Goal: Information Seeking & Learning: Learn about a topic

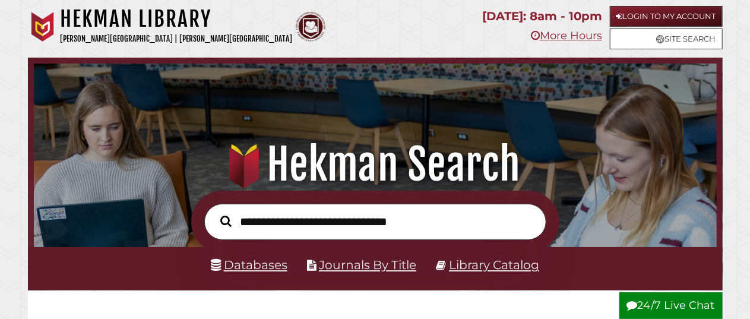
scroll to position [226, 677]
click at [430, 227] on input "text" at bounding box center [375, 222] width 342 height 36
click at [273, 272] on link "Databases" at bounding box center [249, 264] width 77 height 15
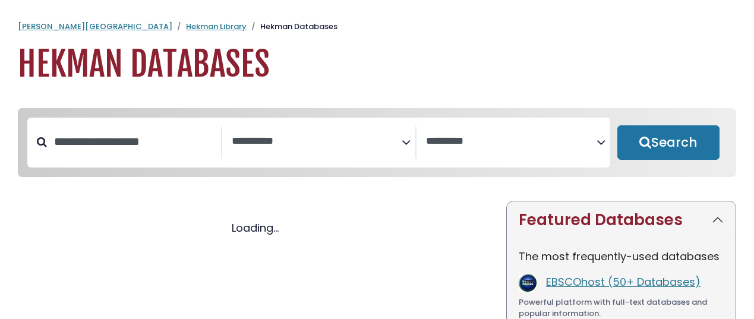
select select "Database Subject Filter"
select select "Database Vendors Filter"
select select "Database Subject Filter"
select select "Database Vendors Filter"
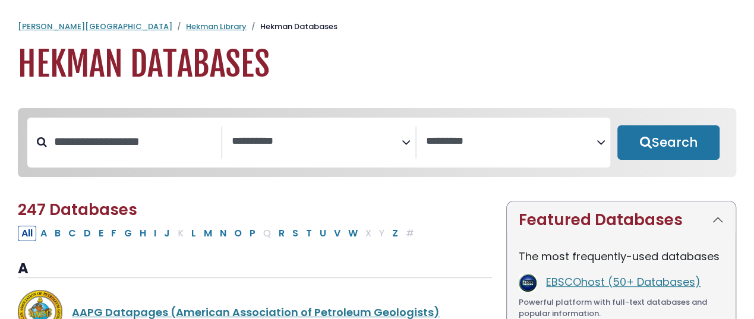
click at [279, 144] on textarea "Search" at bounding box center [317, 141] width 171 height 12
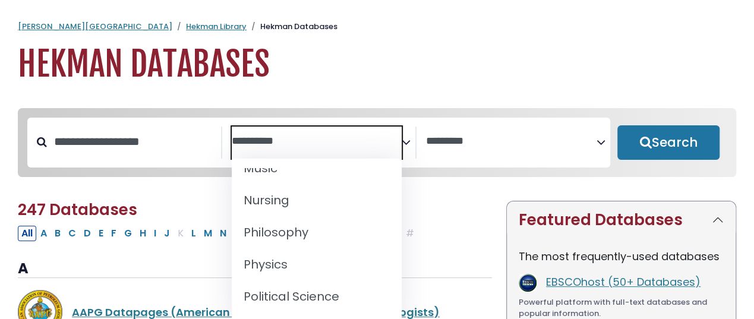
scroll to position [988, 0]
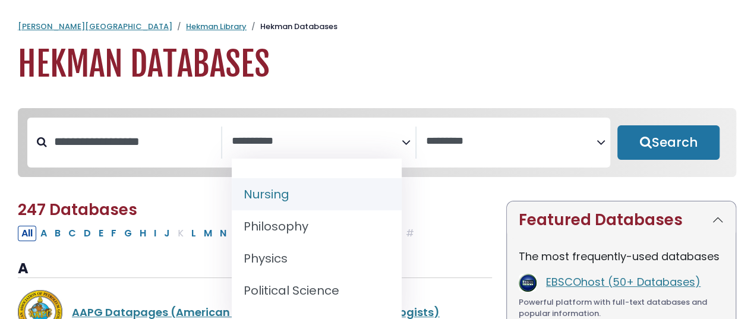
select select "*****"
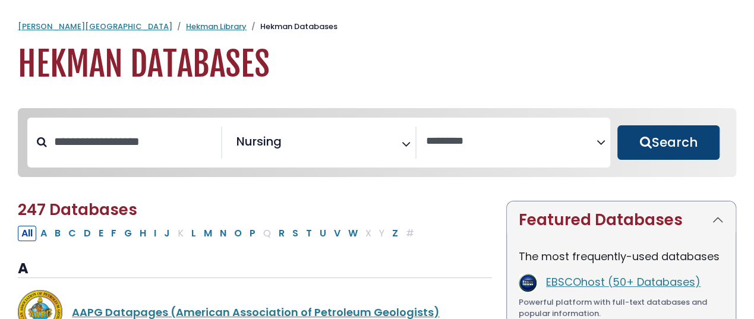
click at [679, 154] on button "Search" at bounding box center [668, 142] width 102 height 34
select select "Database Vendors Filter"
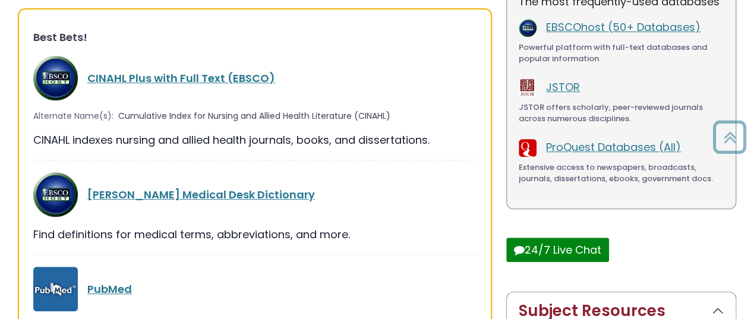
scroll to position [263, 0]
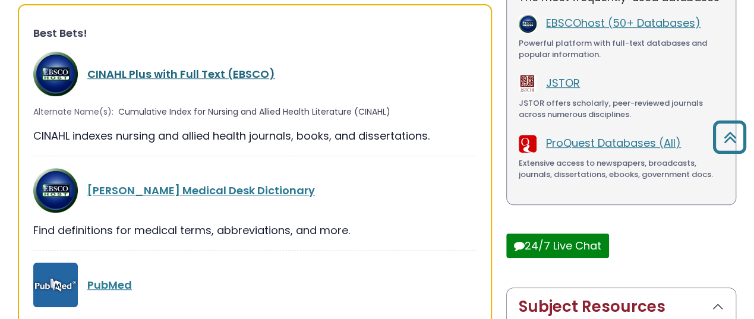
click at [238, 74] on link "CINAHL Plus with Full Text (EBSCO)" at bounding box center [181, 74] width 188 height 15
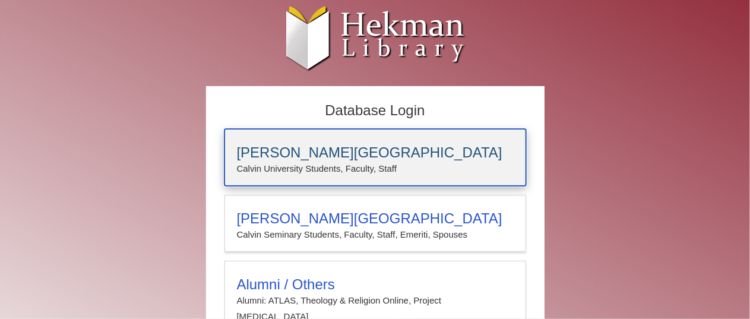
click at [339, 165] on p "Calvin University Students, Faculty, Staff" at bounding box center [375, 168] width 277 height 15
